Goal: Find specific page/section: Find specific page/section

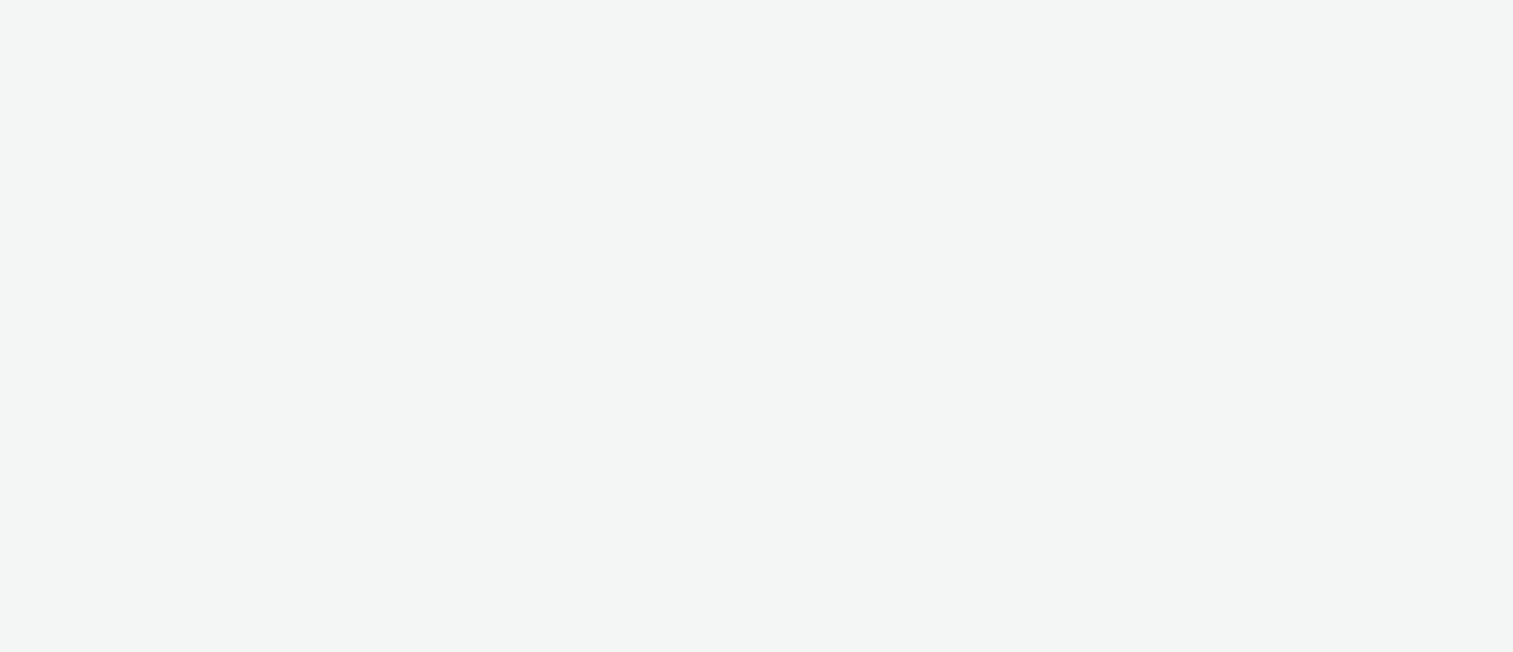
select select "11a7df10-284f-415c-b52a-427acf4c31ae"
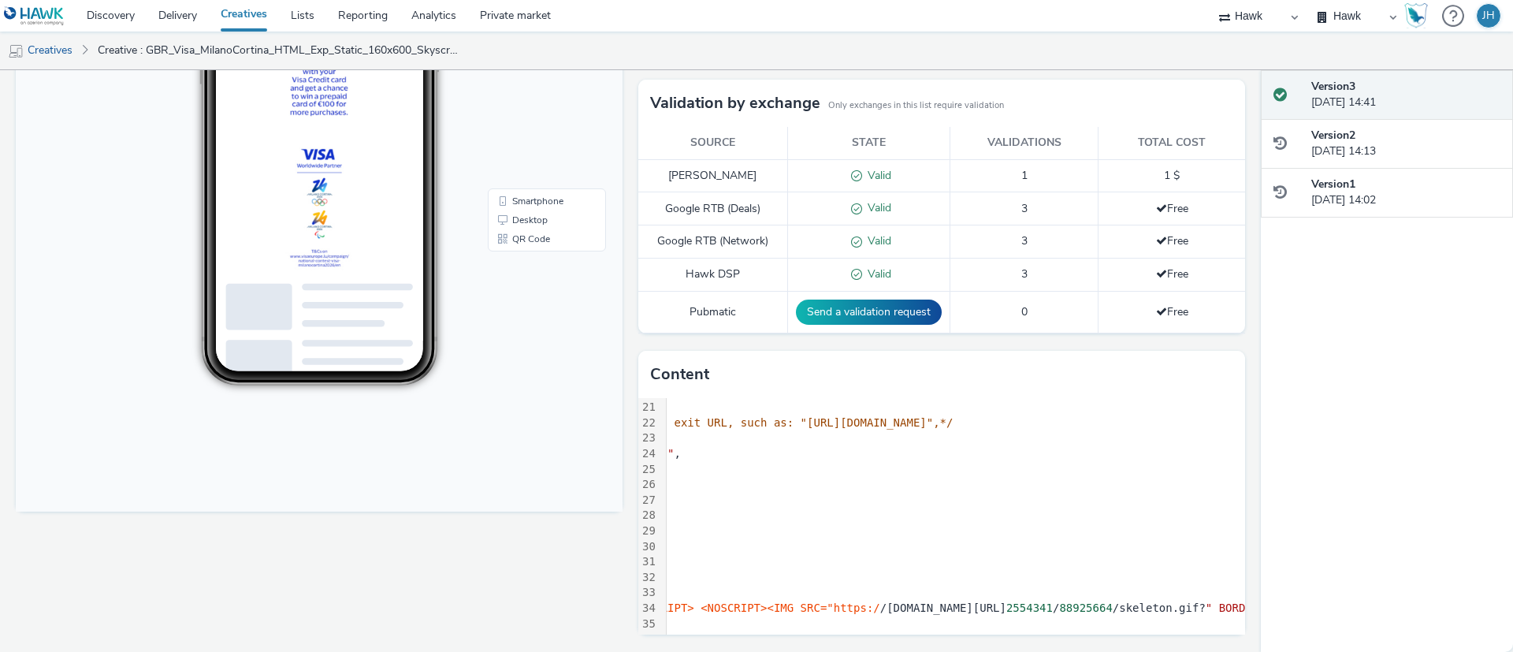
scroll to position [329, 454]
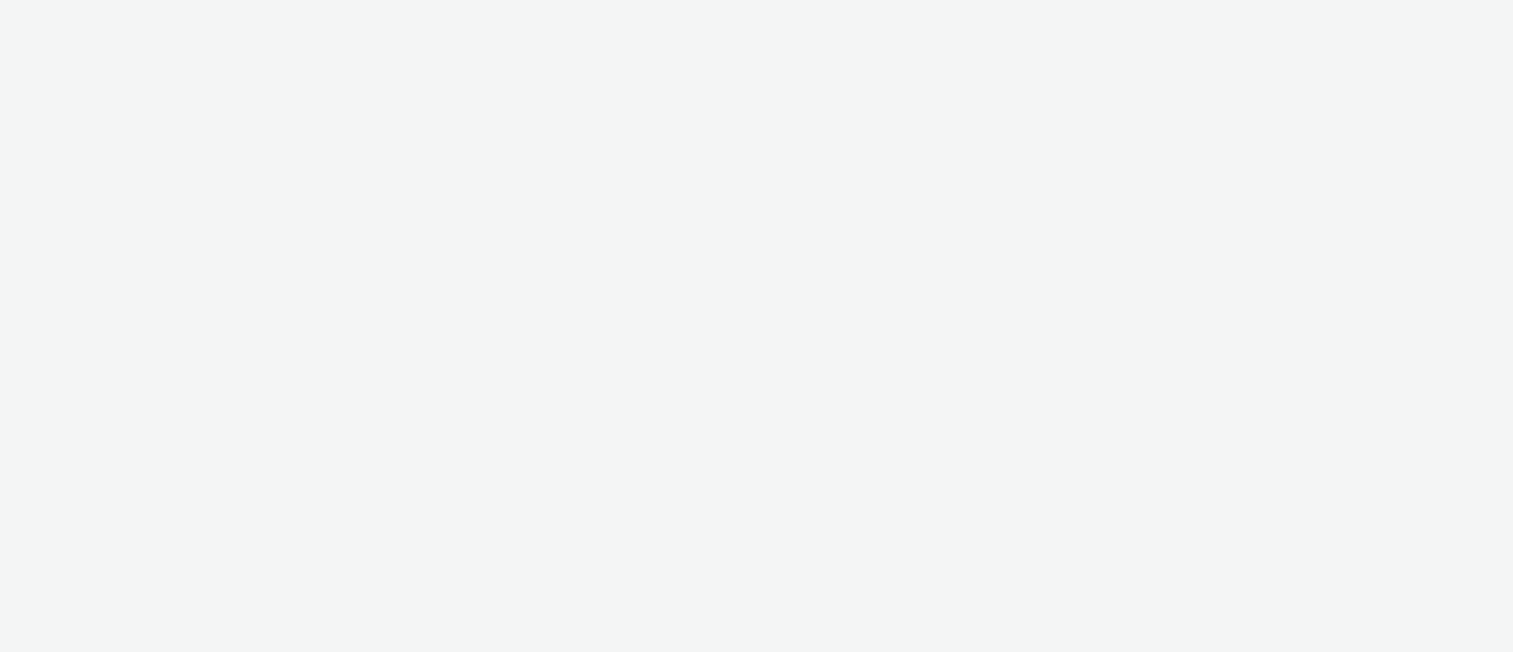
select select "11a7df10-284f-415c-b52a-427acf4c31ae"
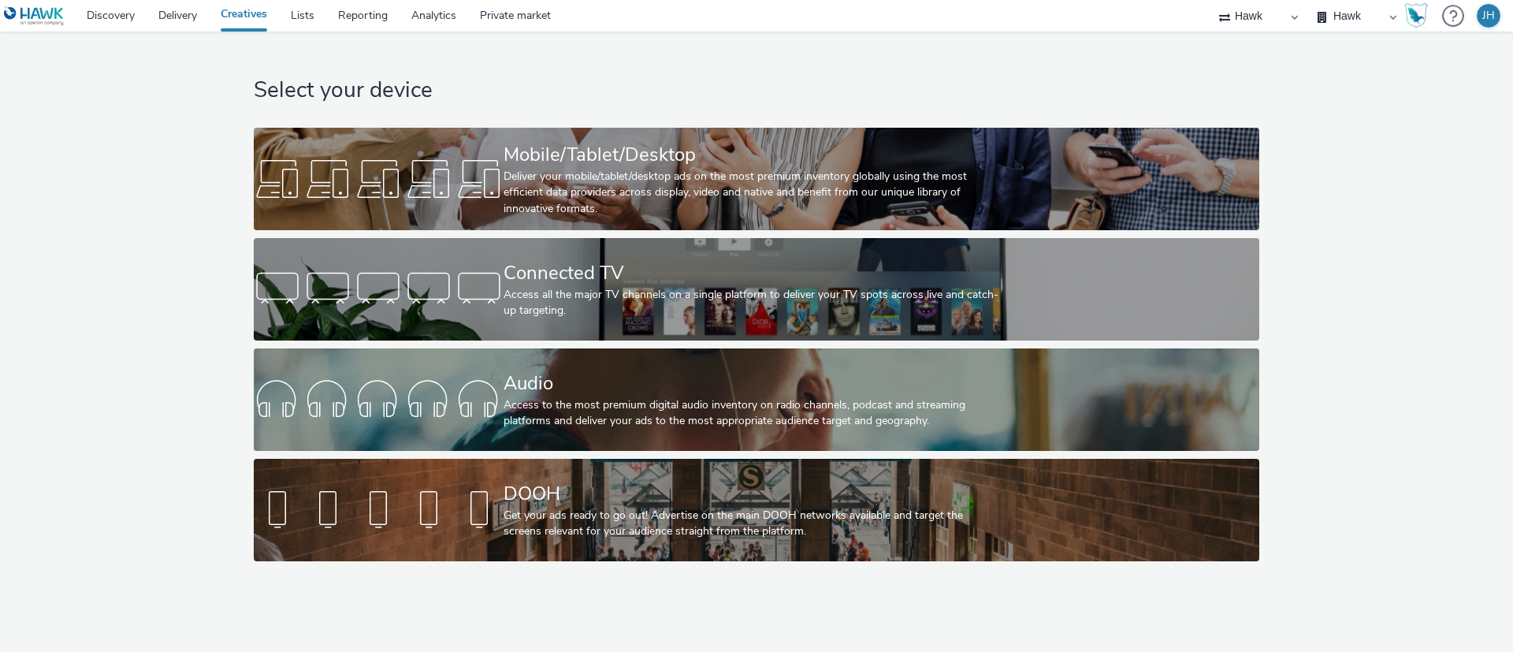
click at [178, 471] on div "Select your device Mobile/Tablet/Desktop Deliver your mobile/tablet/desktop ads…" at bounding box center [756, 301] width 1525 height 538
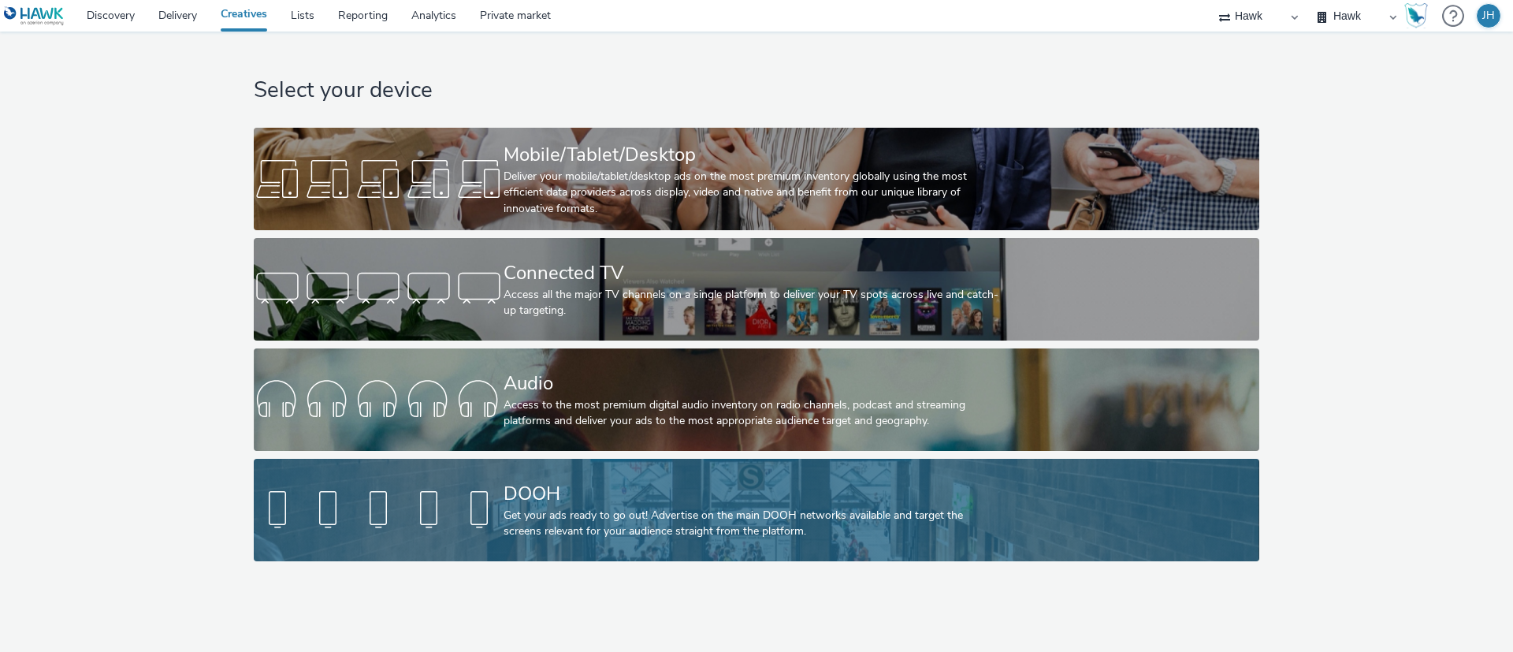
click at [474, 500] on div at bounding box center [379, 510] width 250 height 50
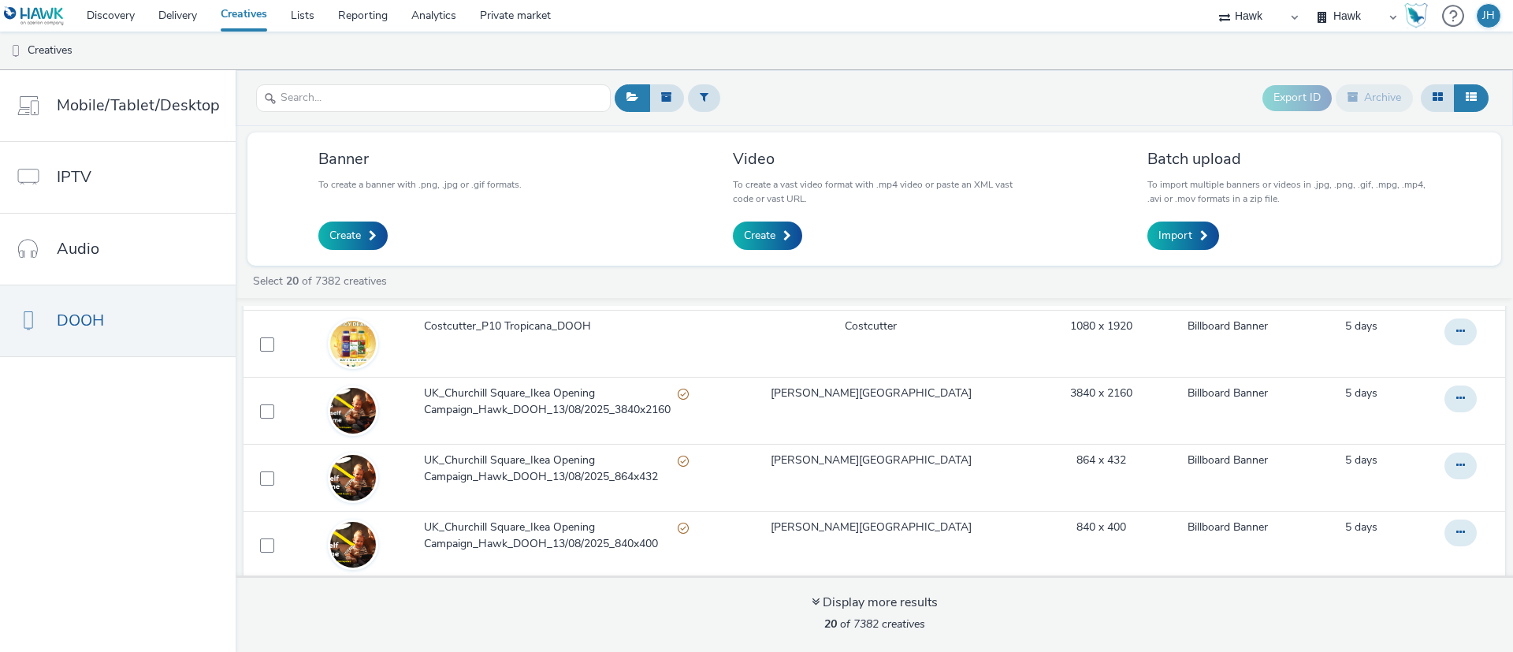
scroll to position [437, 0]
click at [300, 80] on div at bounding box center [433, 98] width 355 height 39
click at [321, 100] on input "text" at bounding box center [433, 98] width 355 height 28
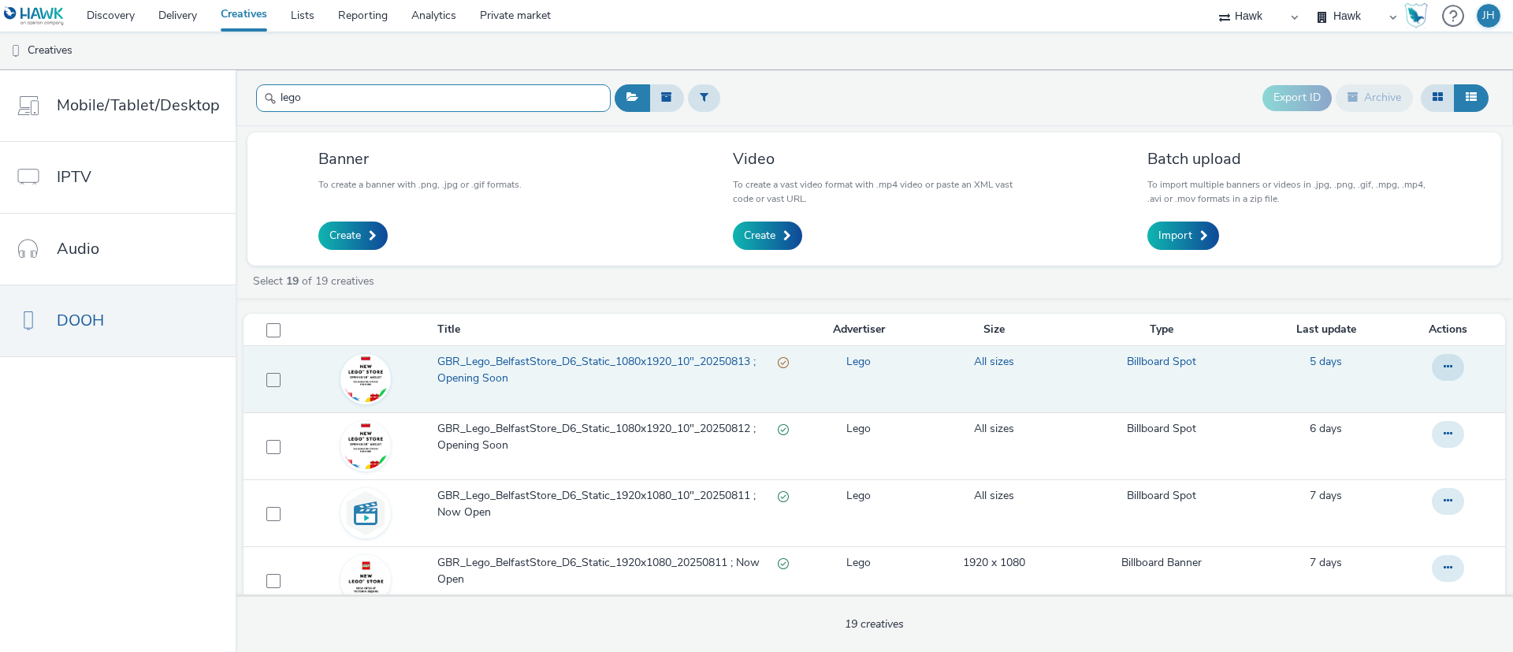
type input "lego"
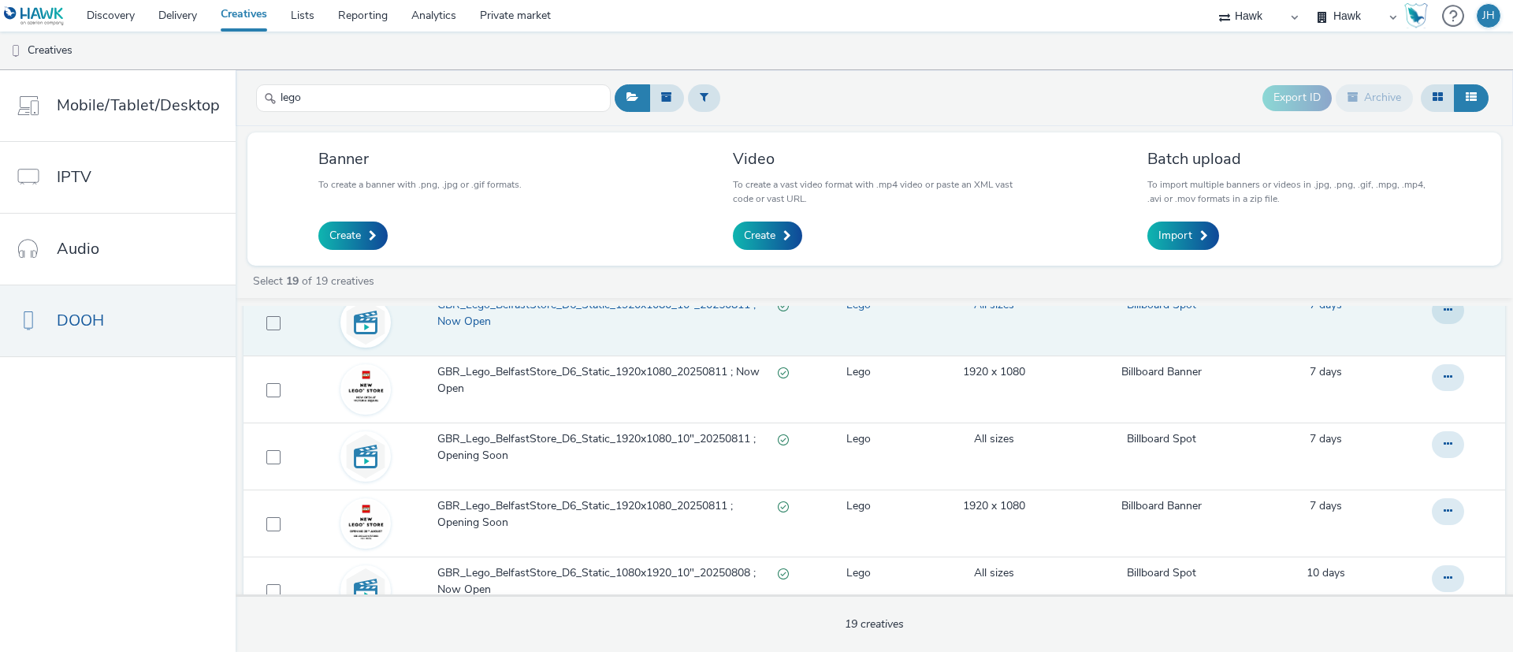
scroll to position [192, 0]
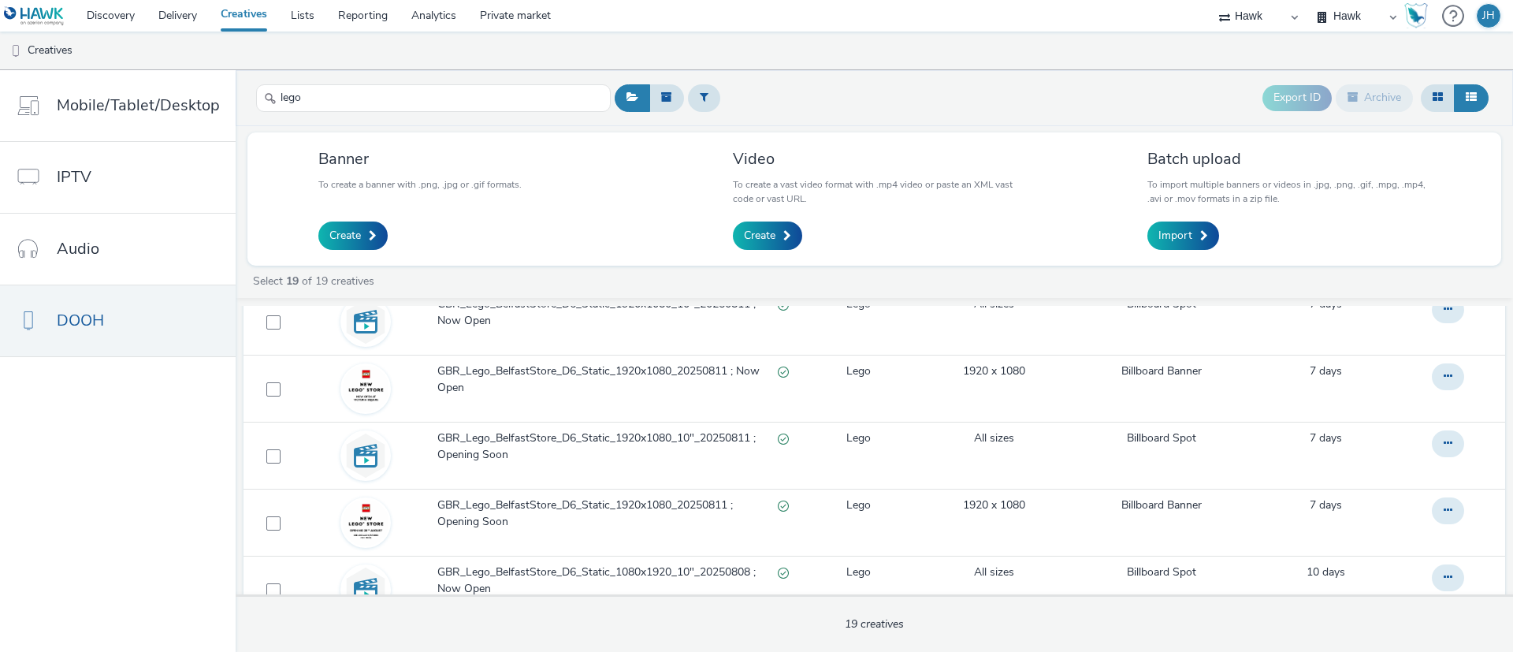
click at [125, 467] on nav "Mobile/Tablet/Desktop IPTV Audio DOOH" at bounding box center [118, 361] width 236 height 582
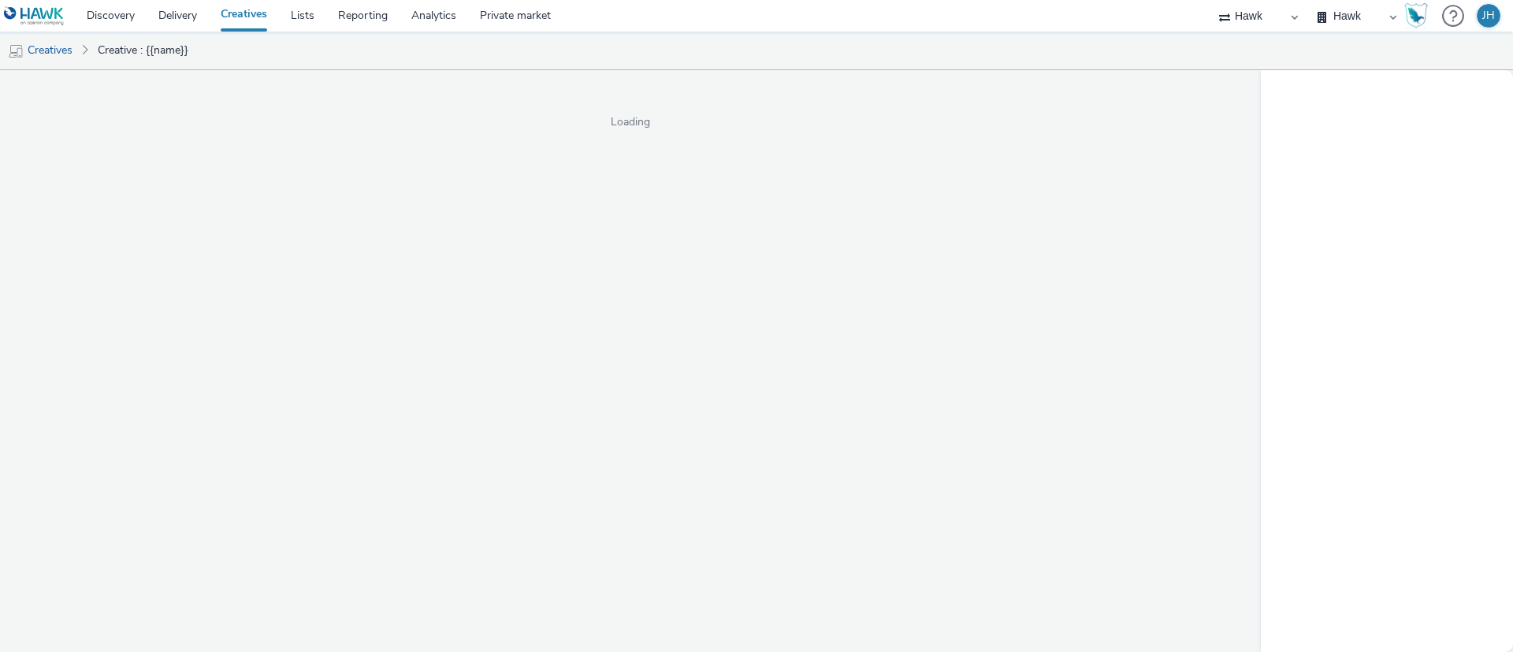
select select "11a7df10-284f-415c-b52a-427acf4c31ae"
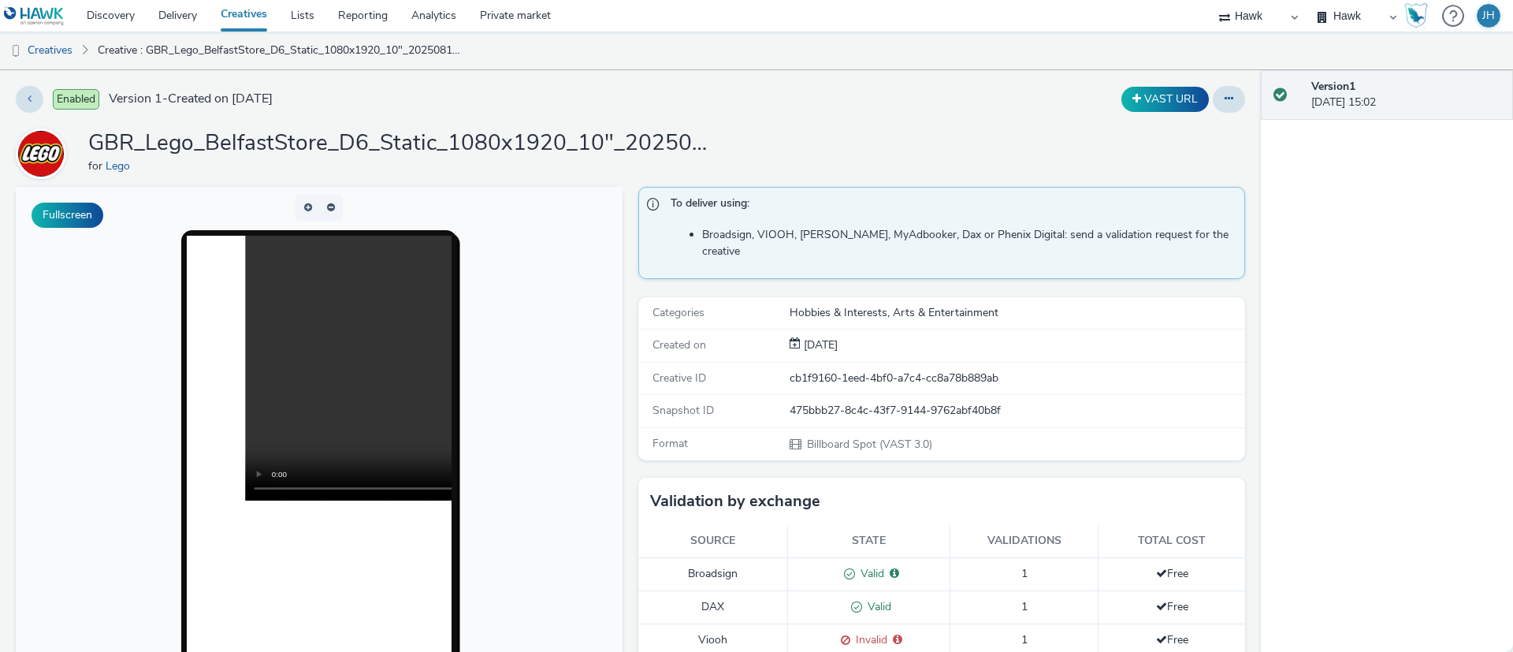
scroll to position [120, 0]
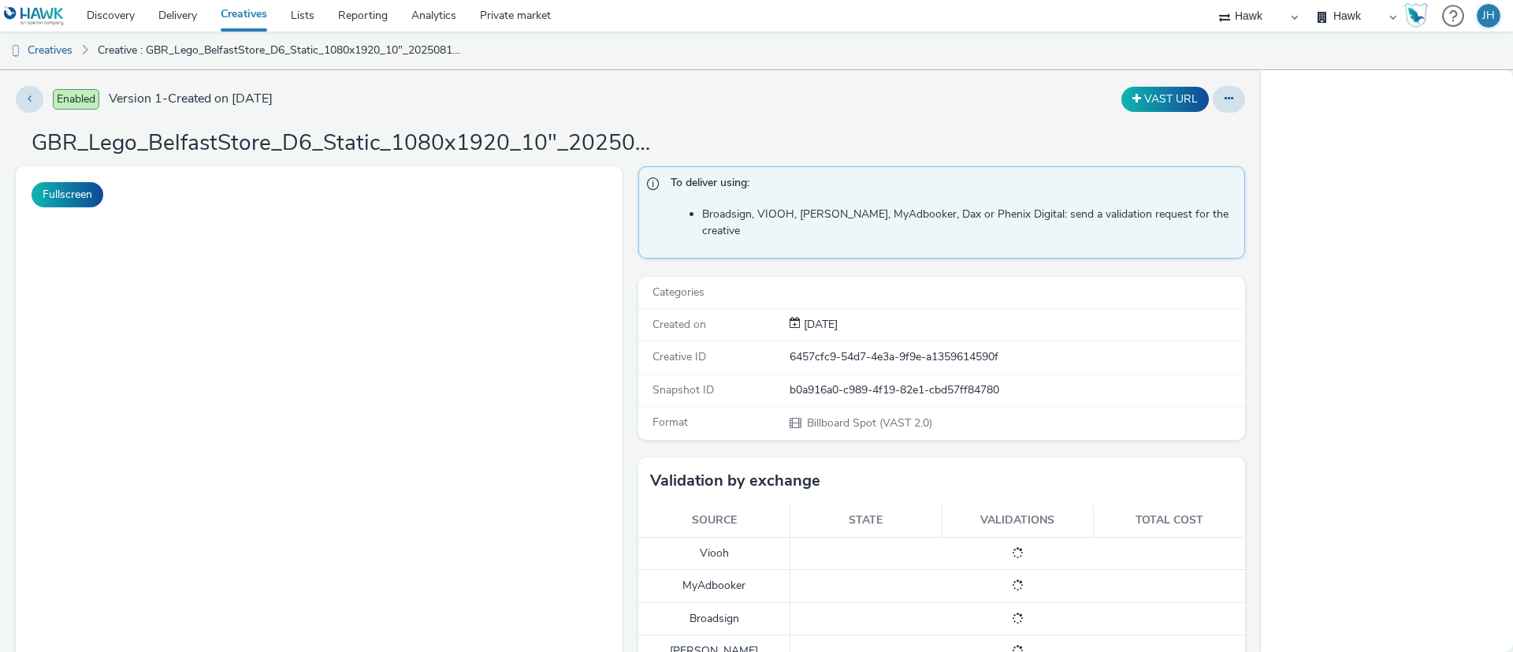
select select "11a7df10-284f-415c-b52a-427acf4c31ae"
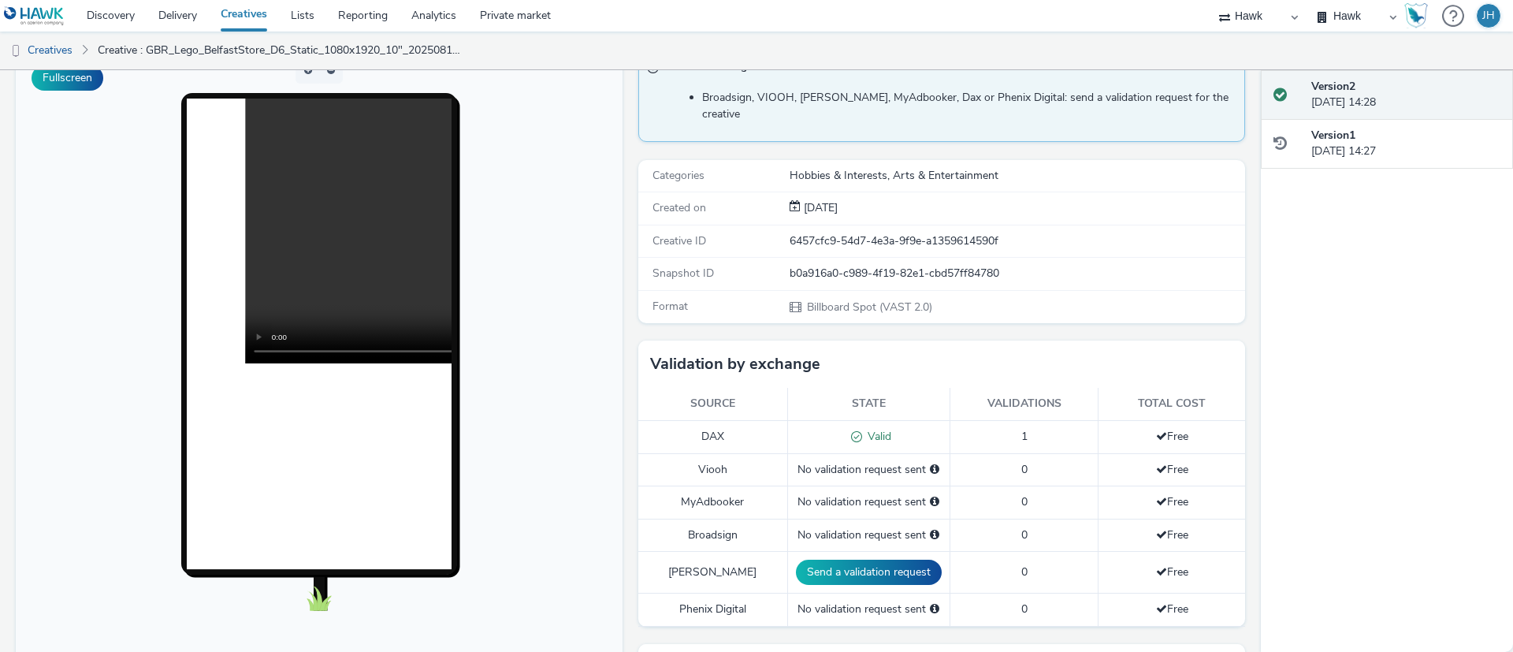
scroll to position [139, 0]
